Goal: Find specific page/section: Find specific page/section

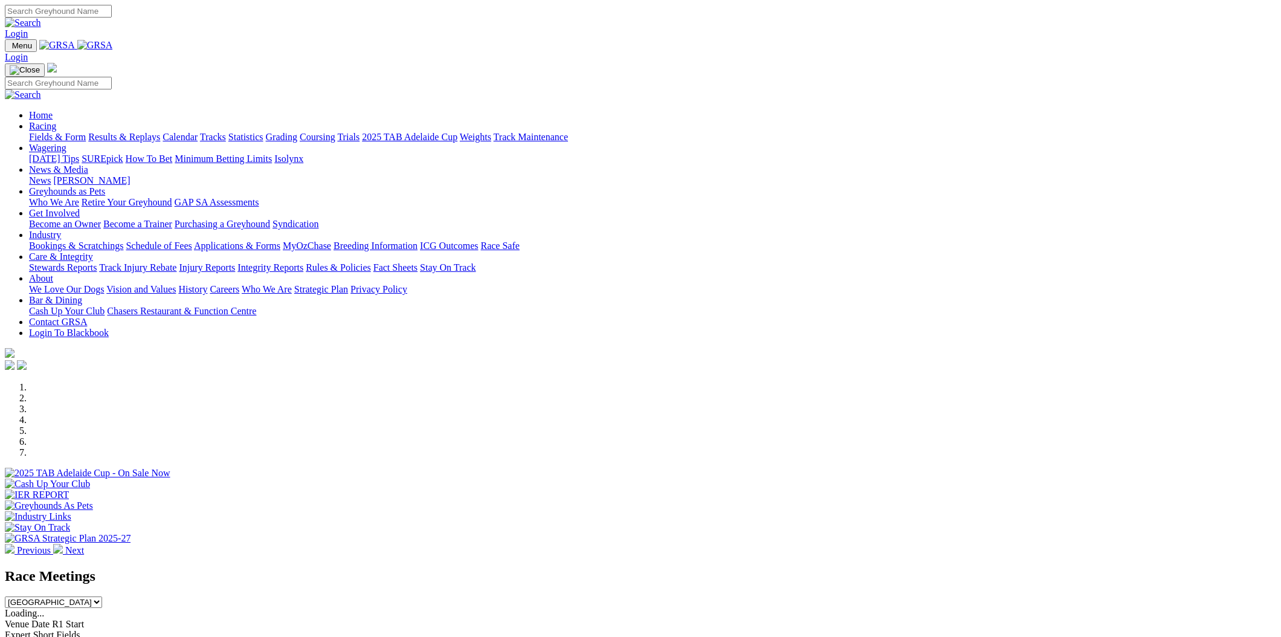
click at [102, 596] on select "South Australia New South Wales Northern Territory Queensland Tasmania Victoria…" at bounding box center [53, 601] width 97 height 11
select select "VIC"
click at [102, 596] on select "[GEOGRAPHIC_DATA] [GEOGRAPHIC_DATA] [GEOGRAPHIC_DATA] [GEOGRAPHIC_DATA] [GEOGRA…" at bounding box center [53, 601] width 97 height 11
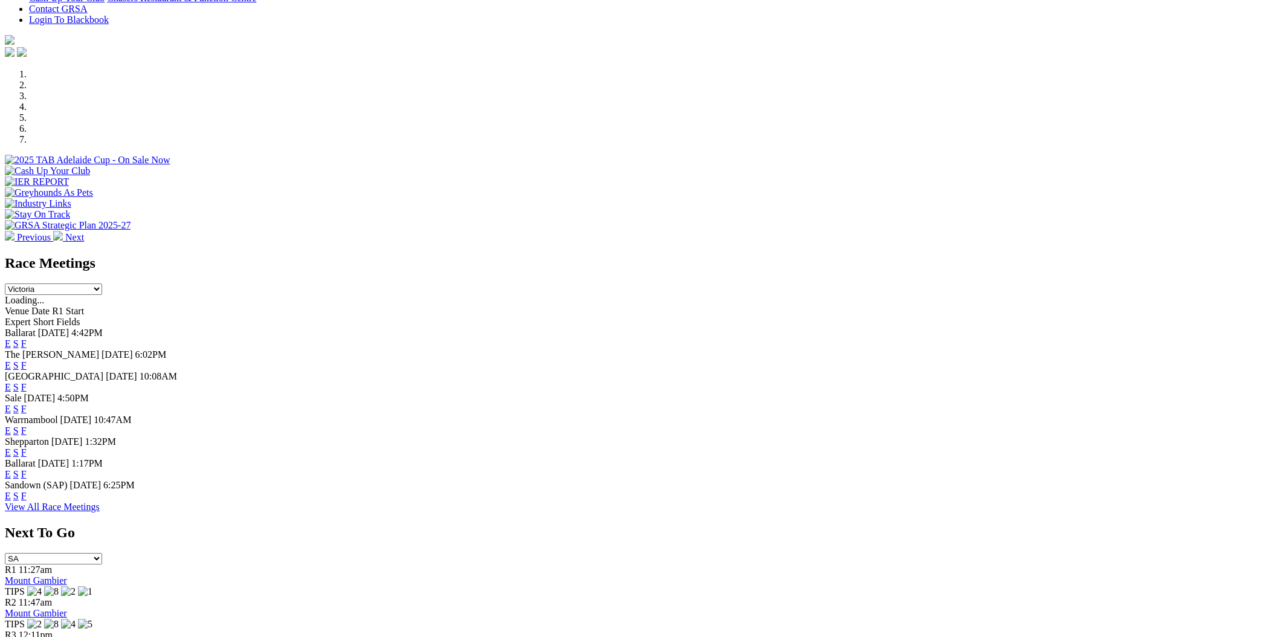
scroll to position [322, 0]
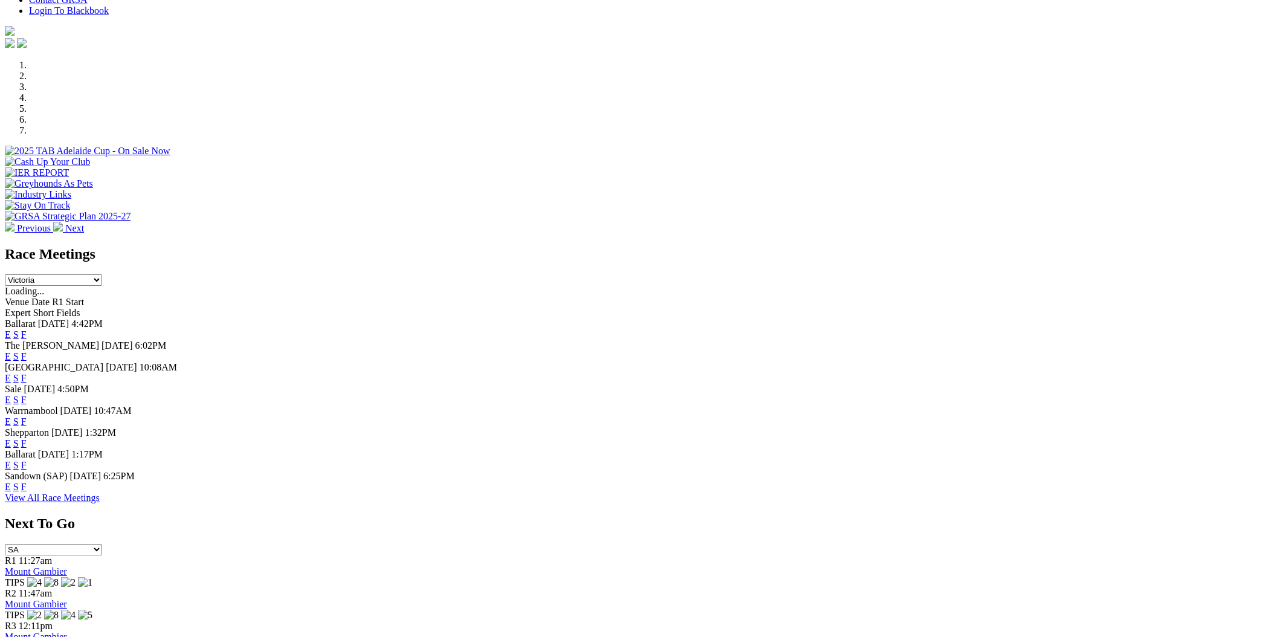
click at [11, 329] on link "E" at bounding box center [8, 334] width 6 height 10
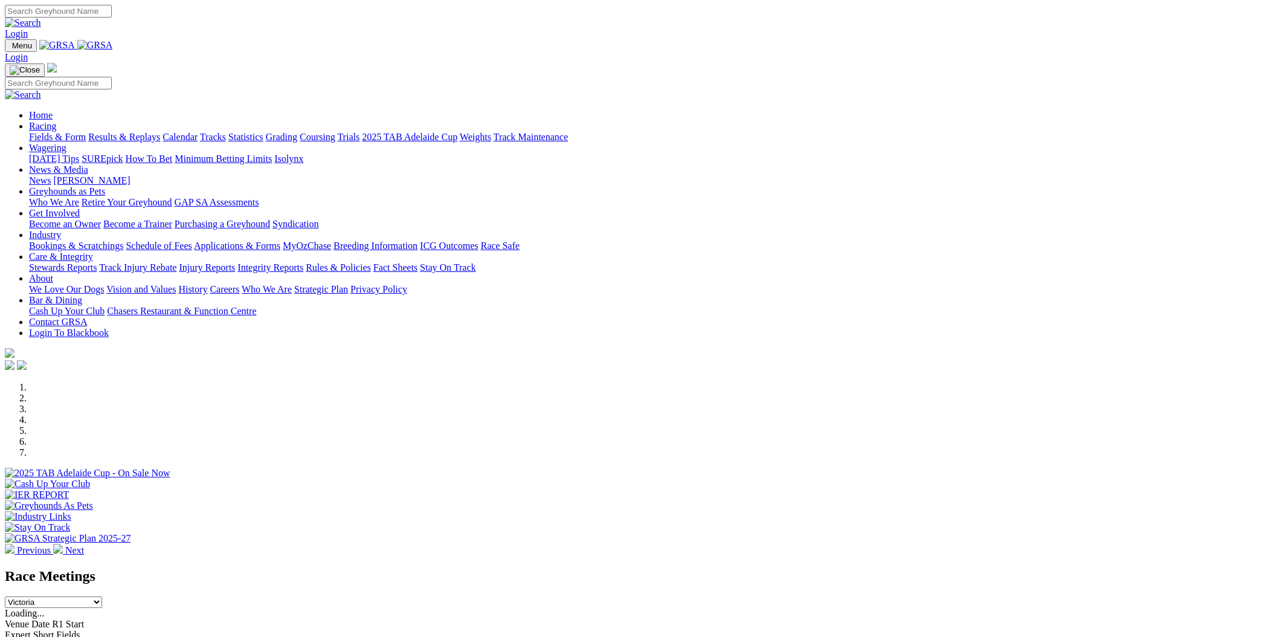
select select "VIC"
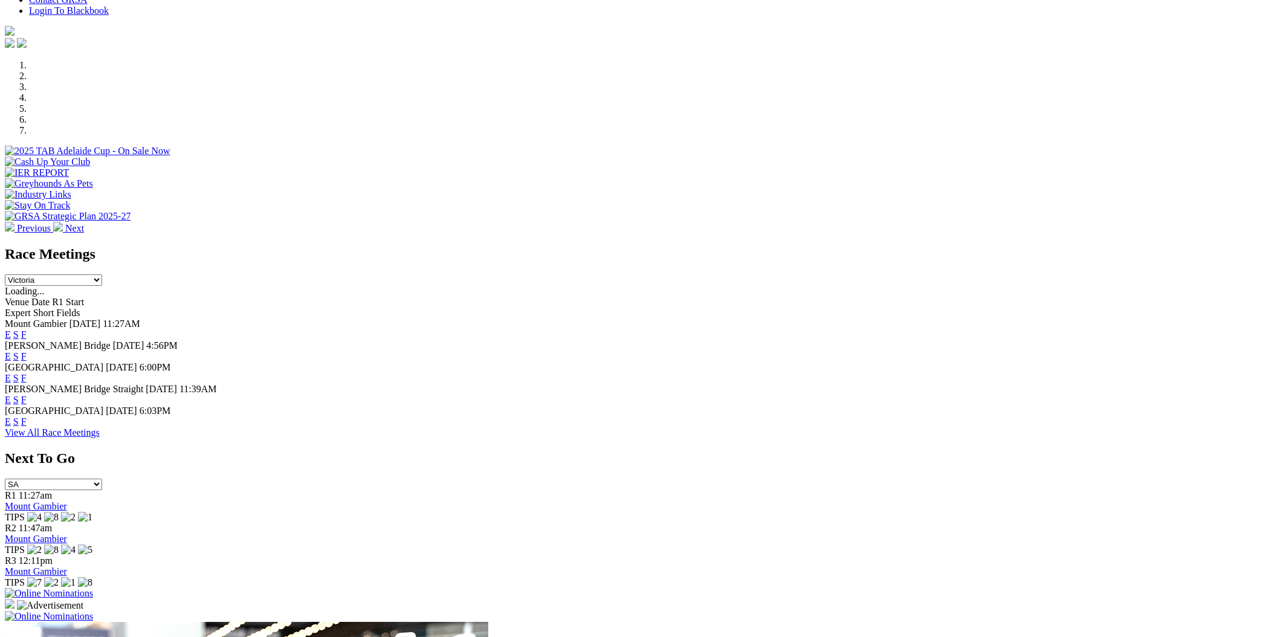
click at [102, 274] on select "[GEOGRAPHIC_DATA] [GEOGRAPHIC_DATA] [GEOGRAPHIC_DATA] [GEOGRAPHIC_DATA] [GEOGRA…" at bounding box center [53, 279] width 97 height 11
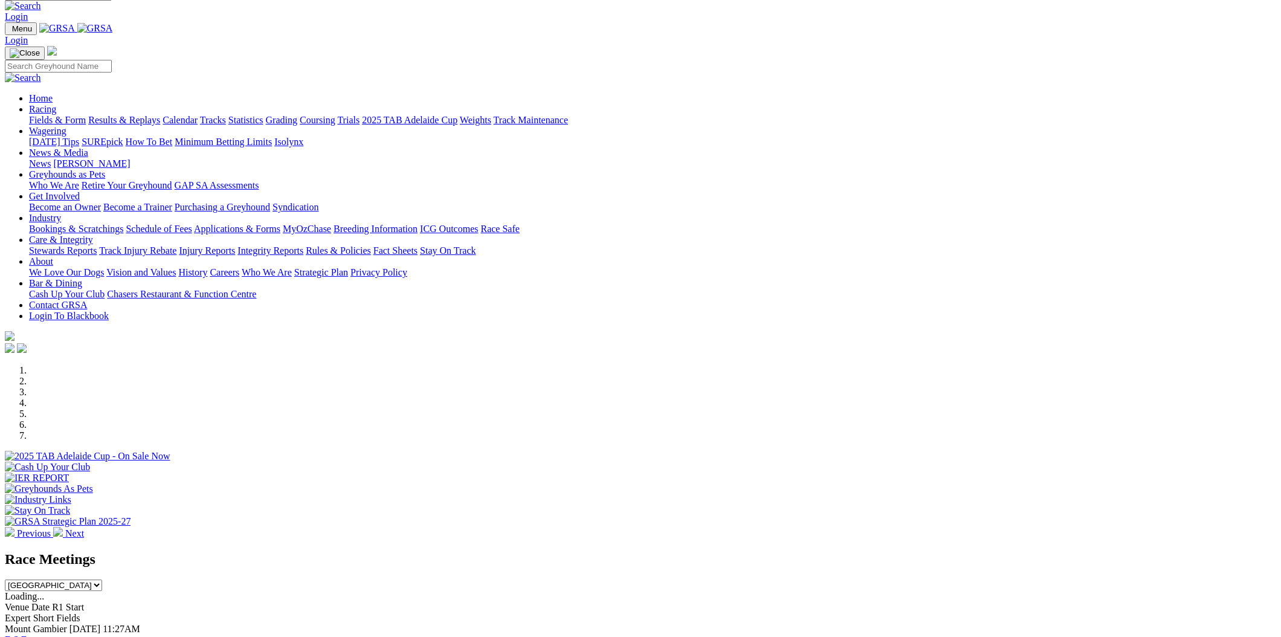
scroll to position [18, 0]
click at [102, 579] on select "[GEOGRAPHIC_DATA] [GEOGRAPHIC_DATA] [GEOGRAPHIC_DATA] [GEOGRAPHIC_DATA] [GEOGRA…" at bounding box center [53, 584] width 97 height 11
select select "VIC"
click at [102, 579] on select "[GEOGRAPHIC_DATA] [GEOGRAPHIC_DATA] [GEOGRAPHIC_DATA] [GEOGRAPHIC_DATA] [GEOGRA…" at bounding box center [53, 584] width 97 height 11
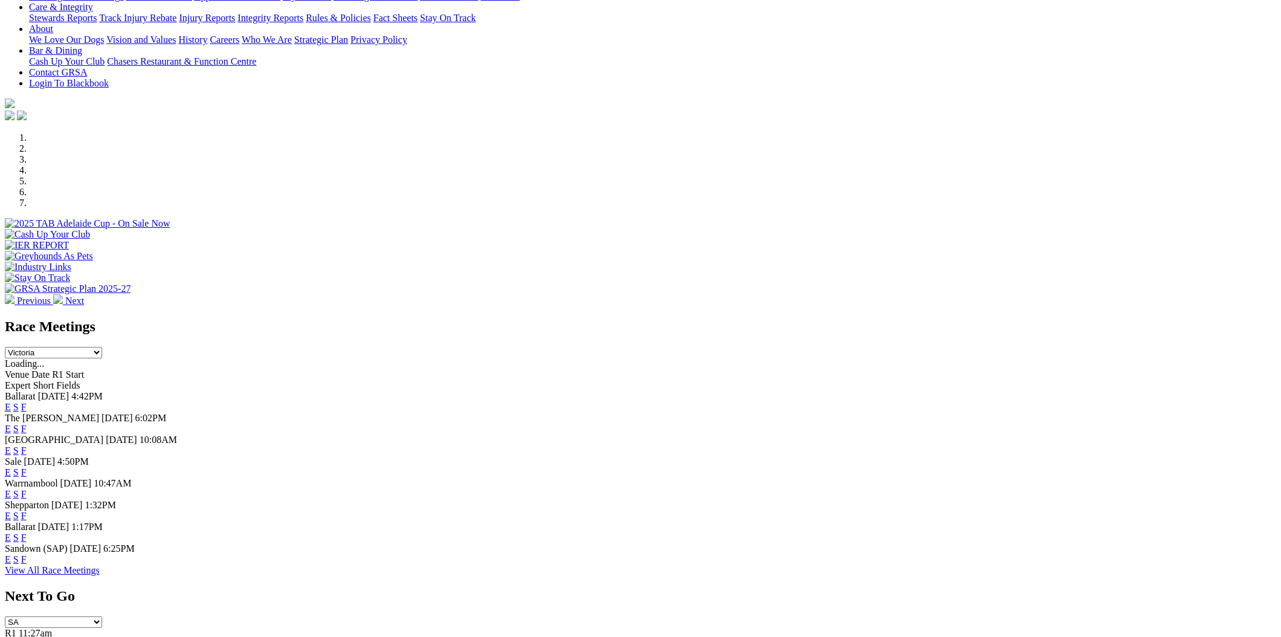
scroll to position [272, 0]
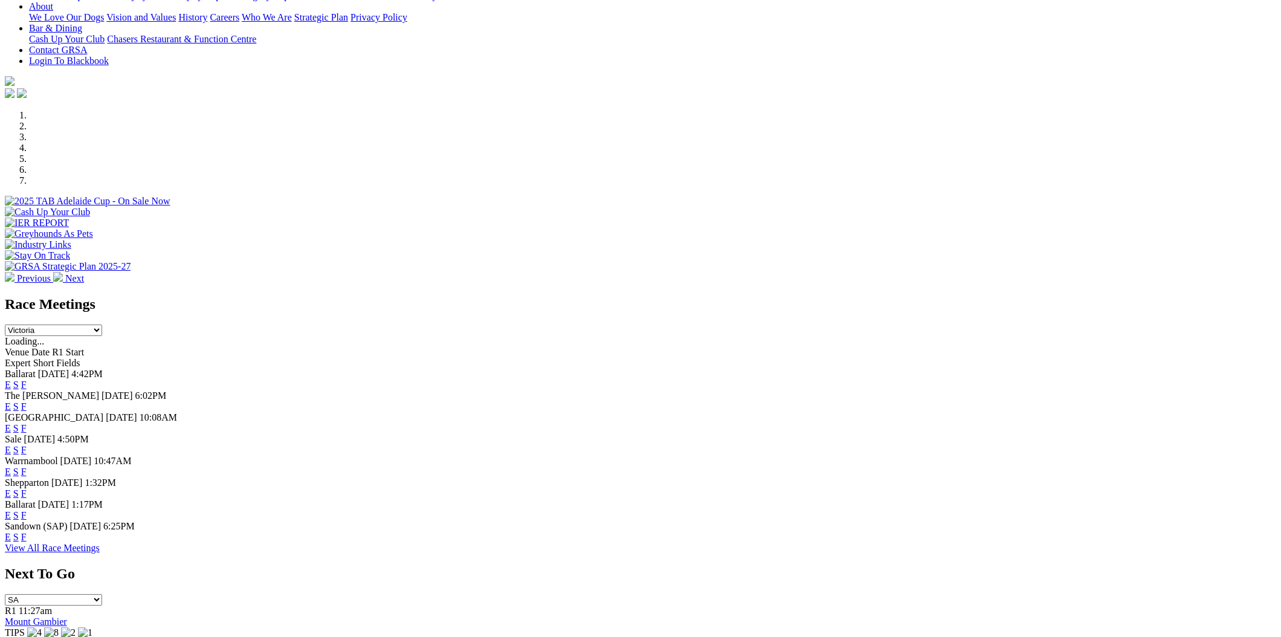
click at [11, 379] on link "E" at bounding box center [8, 384] width 6 height 10
